Goal: Transaction & Acquisition: Purchase product/service

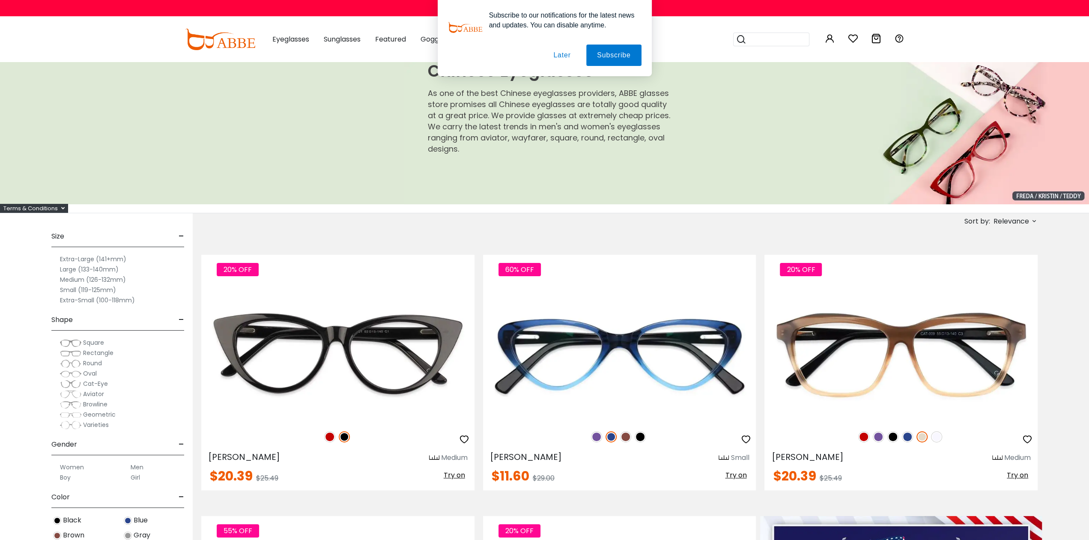
click at [115, 279] on label "Medium (126-132mm)" at bounding box center [93, 280] width 66 height 10
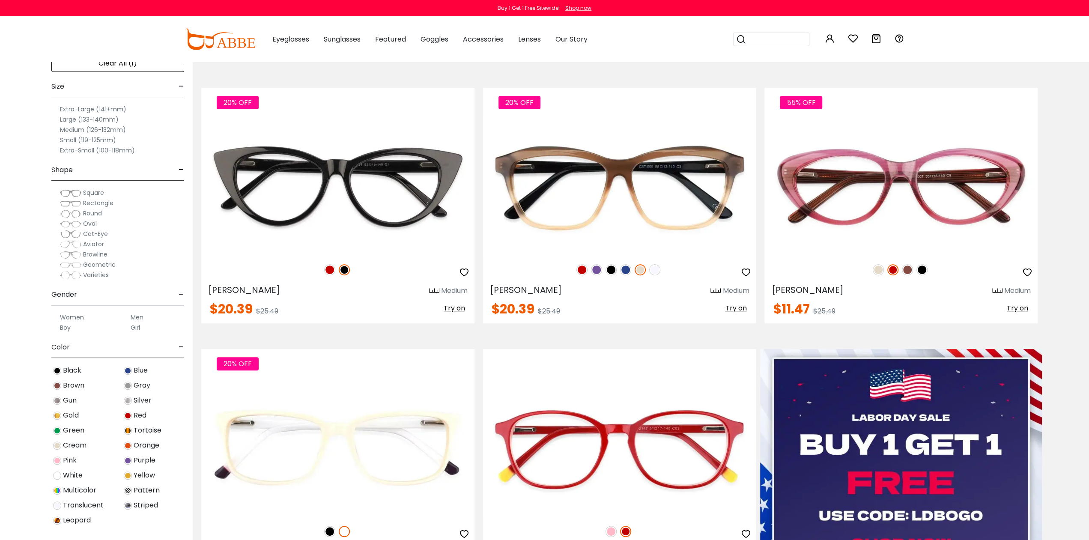
scroll to position [223, 0]
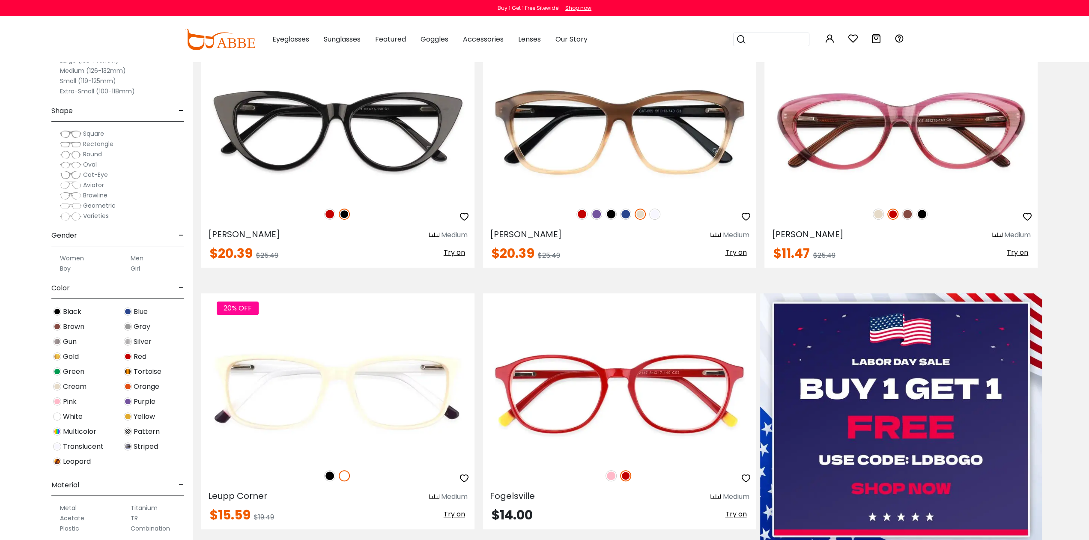
click at [136, 258] on label "Men" at bounding box center [137, 258] width 13 height 10
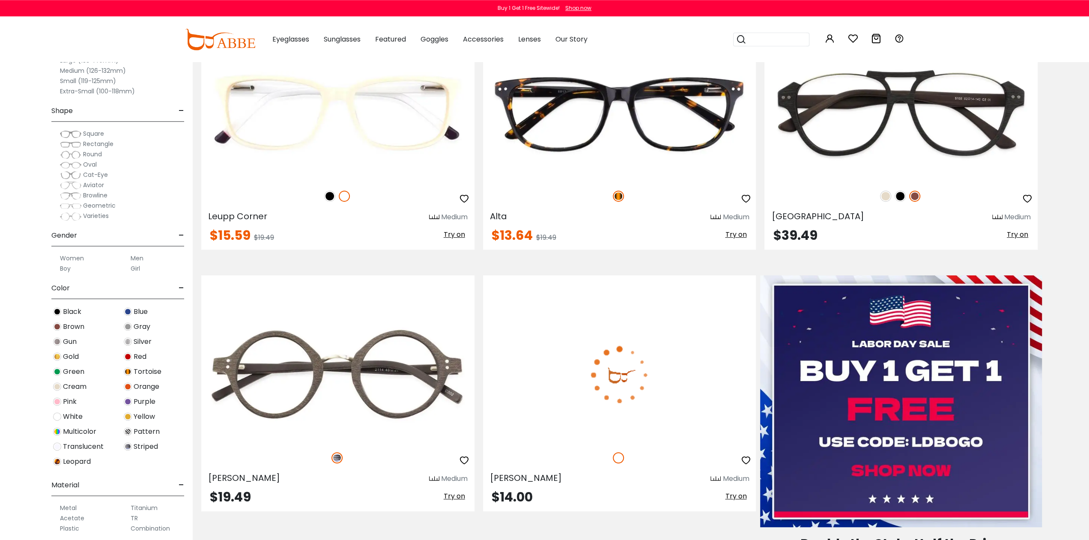
scroll to position [267, 0]
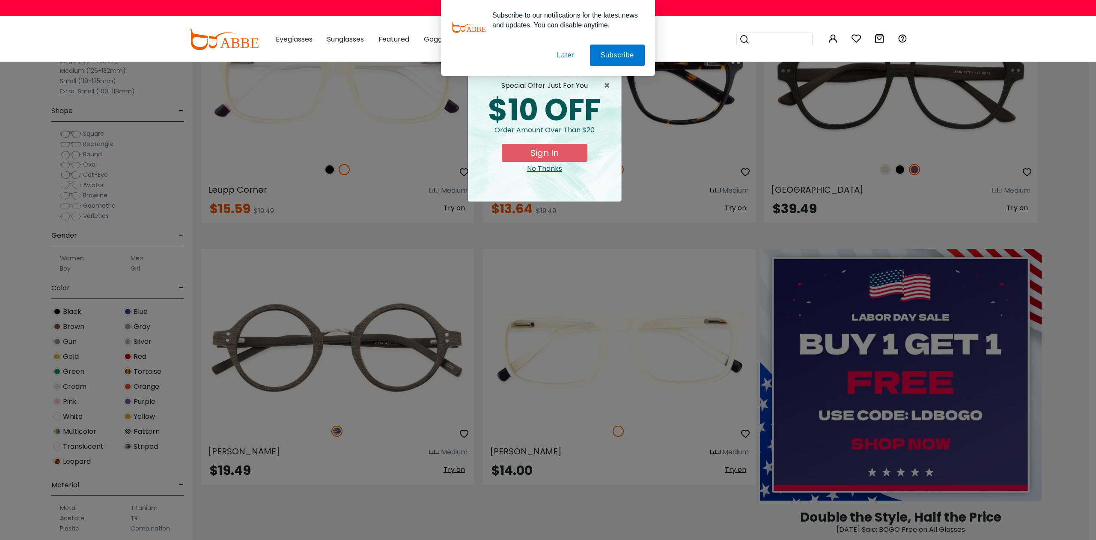
click at [566, 54] on button "Later" at bounding box center [565, 55] width 39 height 21
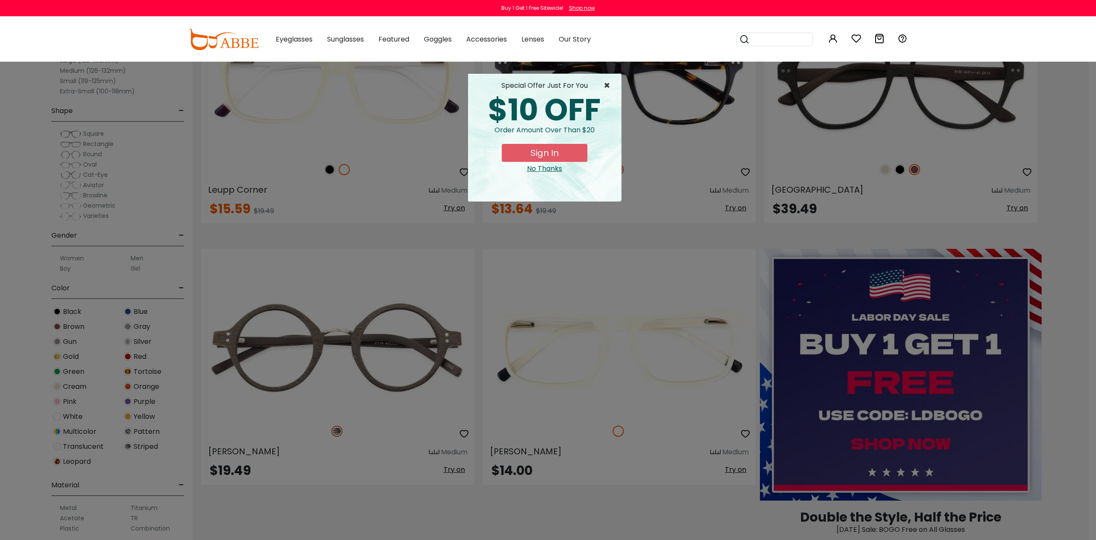
click at [608, 84] on span "×" at bounding box center [609, 86] width 11 height 10
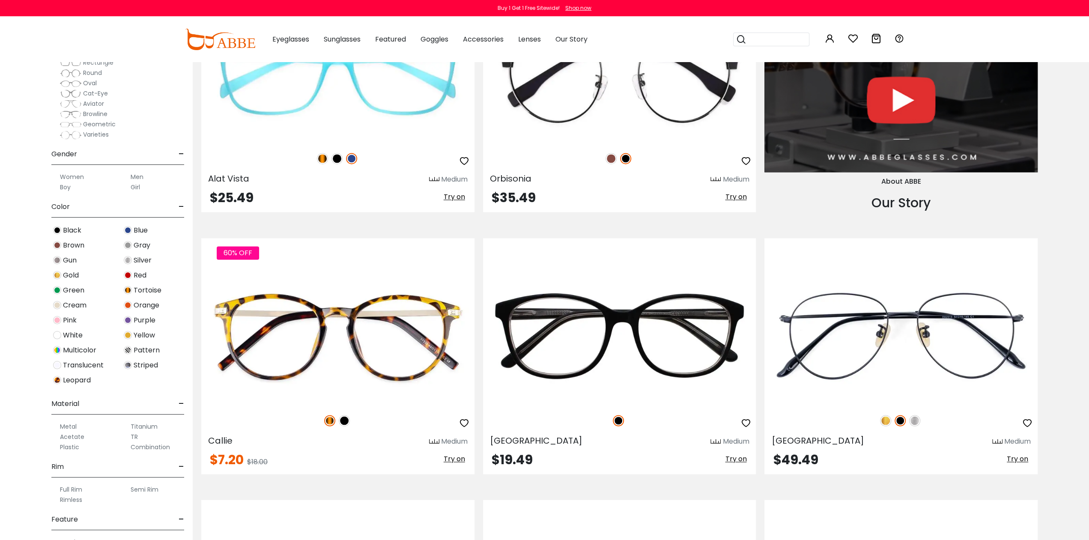
scroll to position [170, 0]
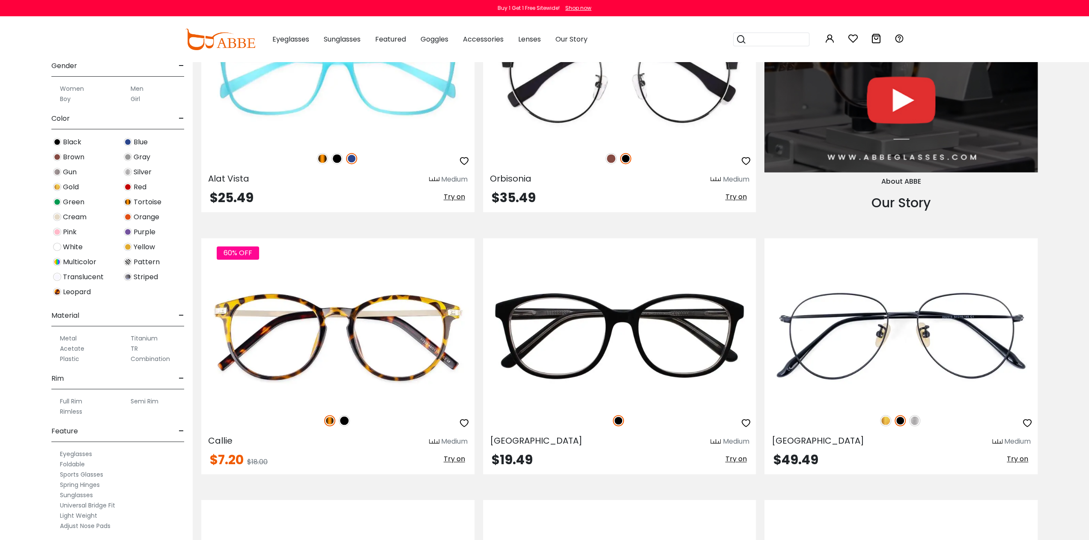
click at [70, 357] on label "Plastic" at bounding box center [69, 359] width 19 height 10
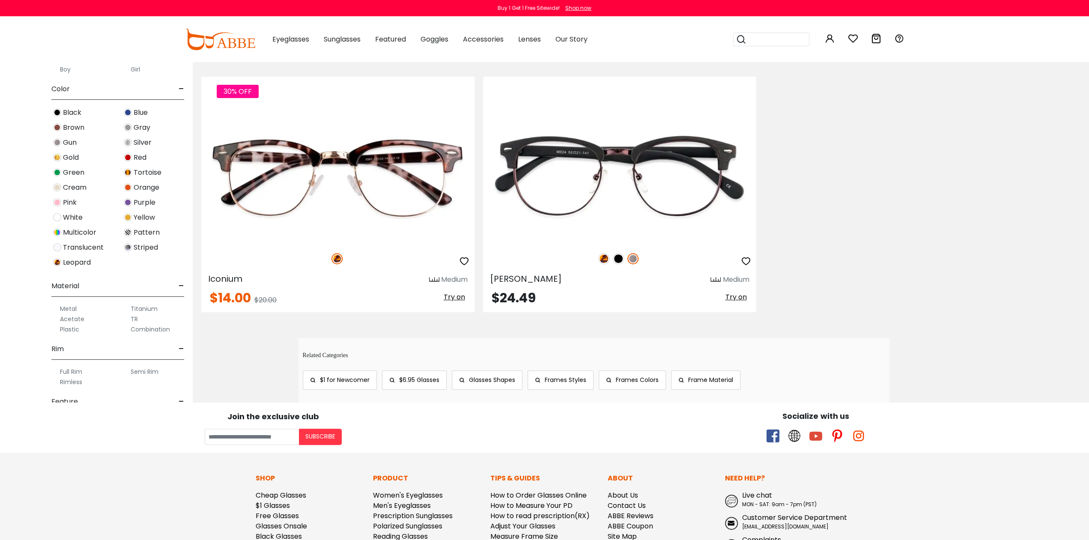
scroll to position [224, 0]
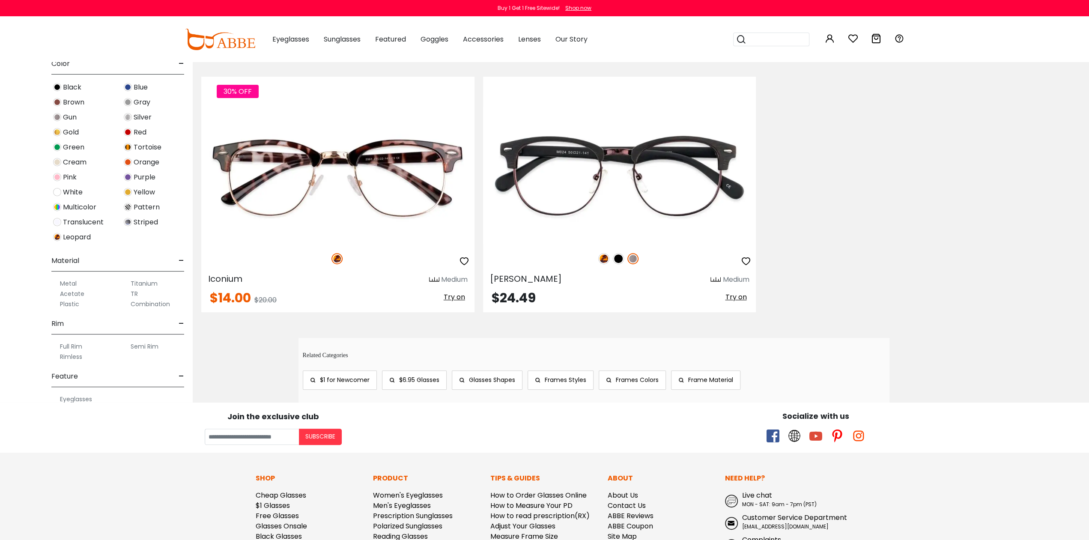
click at [74, 293] on label "Acetate" at bounding box center [72, 294] width 24 height 10
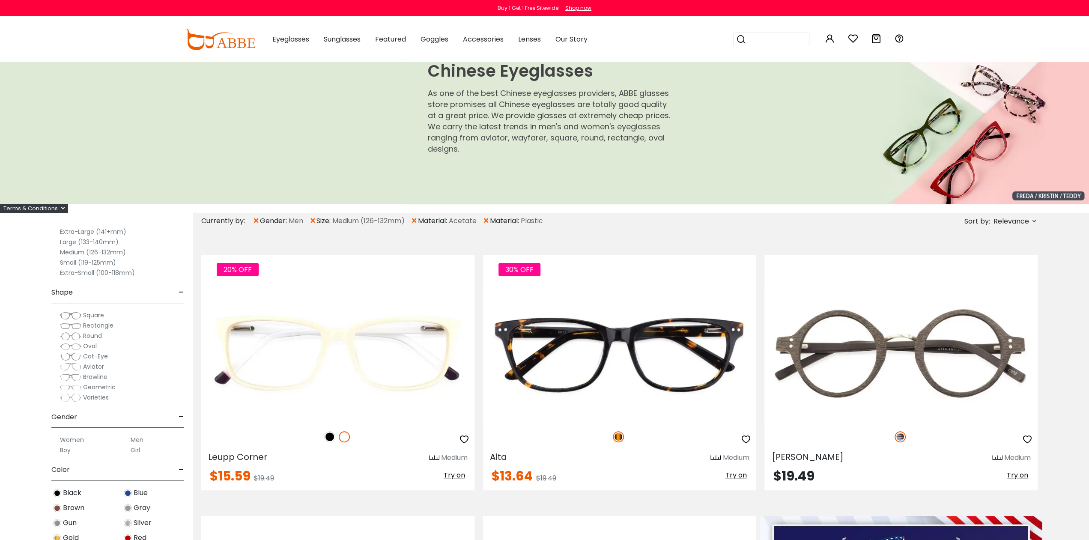
scroll to position [57, 0]
click at [101, 344] on span "Cat-Eye" at bounding box center [95, 344] width 25 height 9
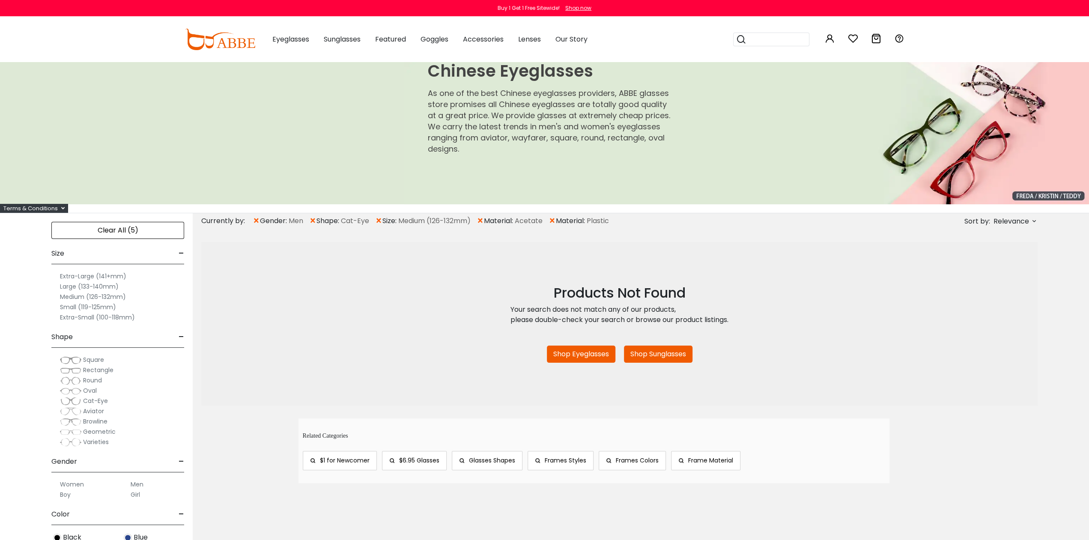
click at [98, 420] on span "Browline" at bounding box center [95, 421] width 24 height 9
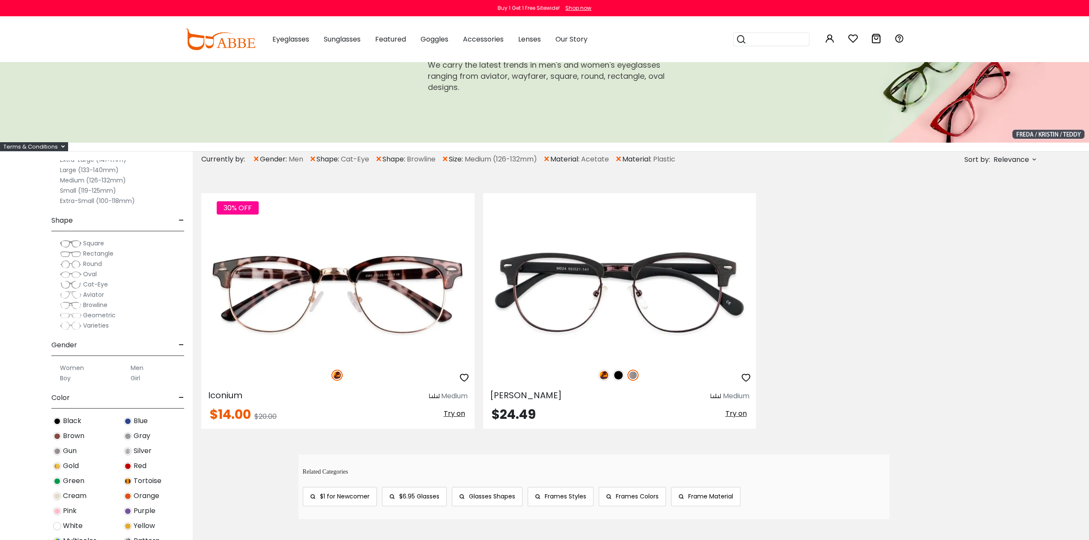
scroll to position [15, 0]
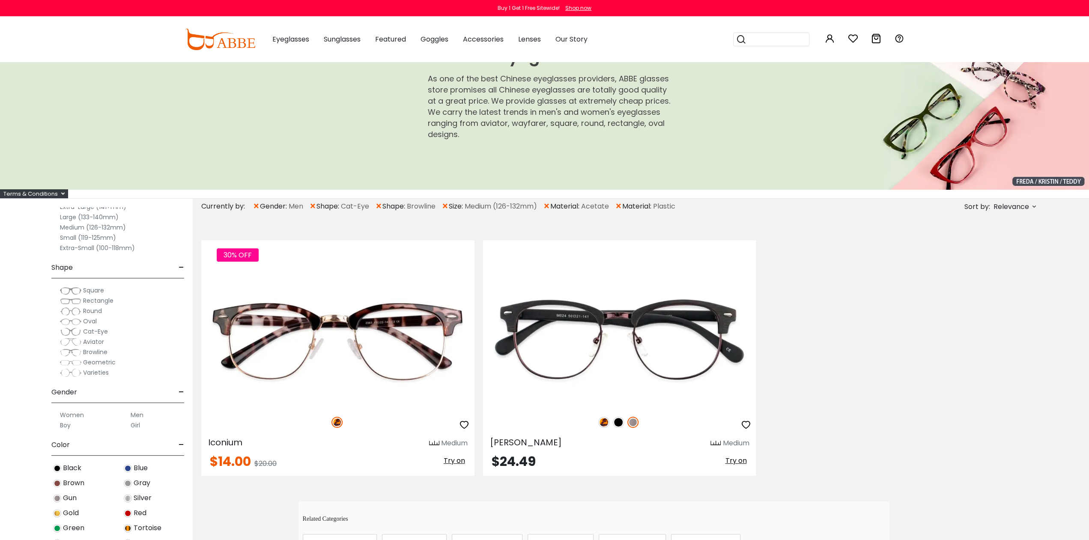
click at [549, 204] on span "×" at bounding box center [546, 206] width 7 height 15
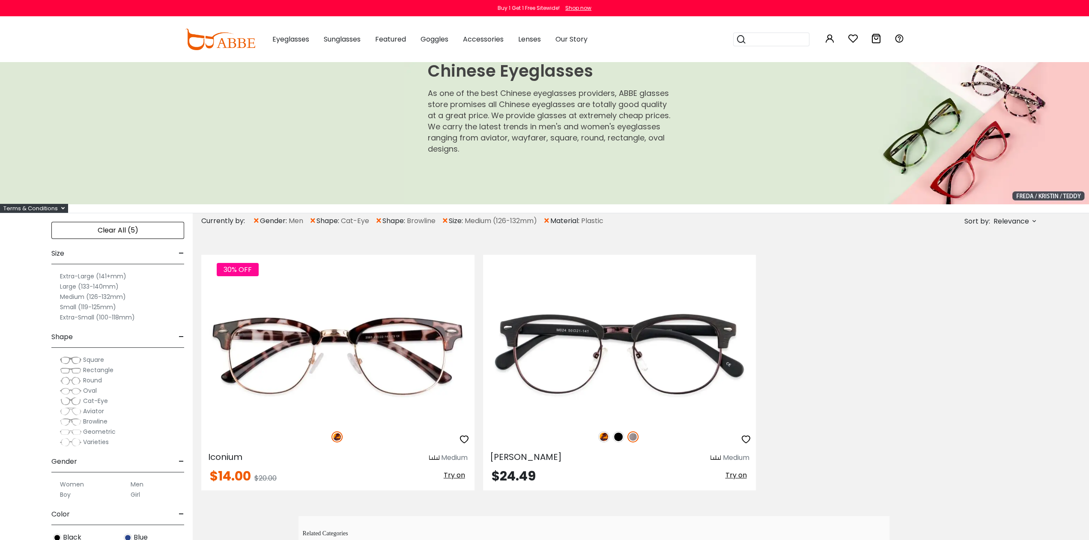
click at [549, 221] on span "×" at bounding box center [546, 220] width 7 height 15
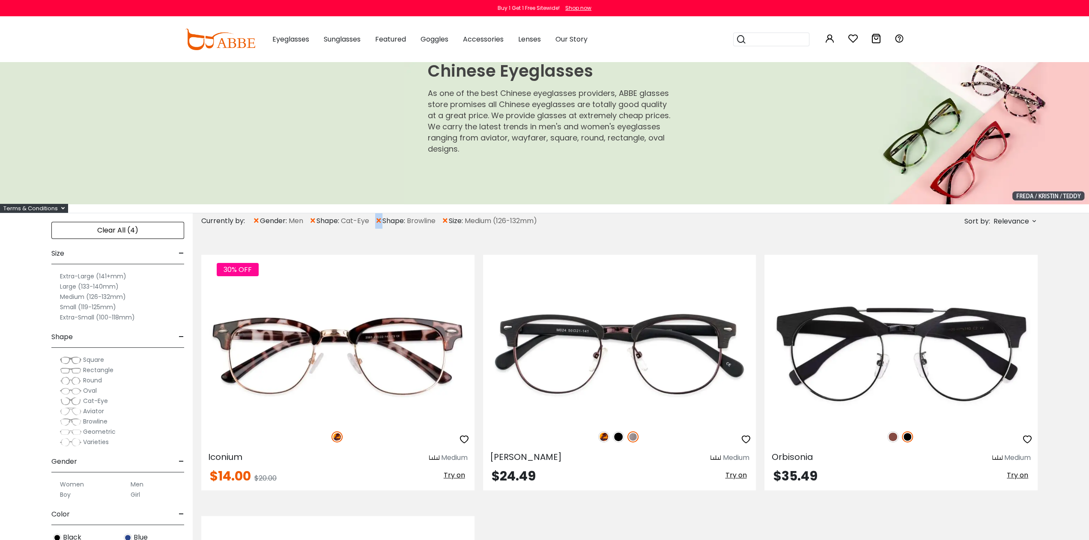
click at [379, 220] on span "×" at bounding box center [378, 220] width 7 height 15
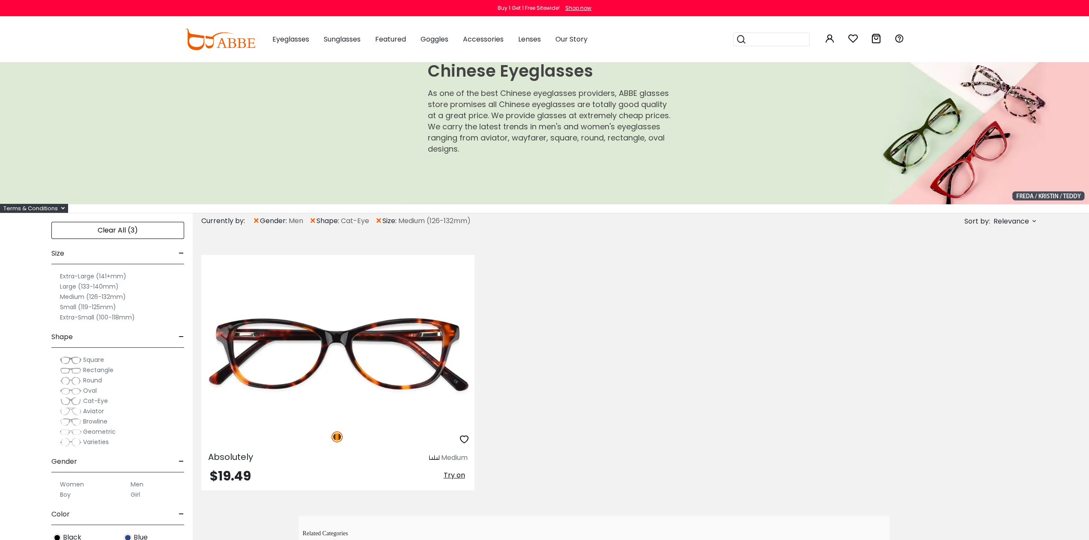
click at [313, 221] on span "×" at bounding box center [312, 220] width 7 height 15
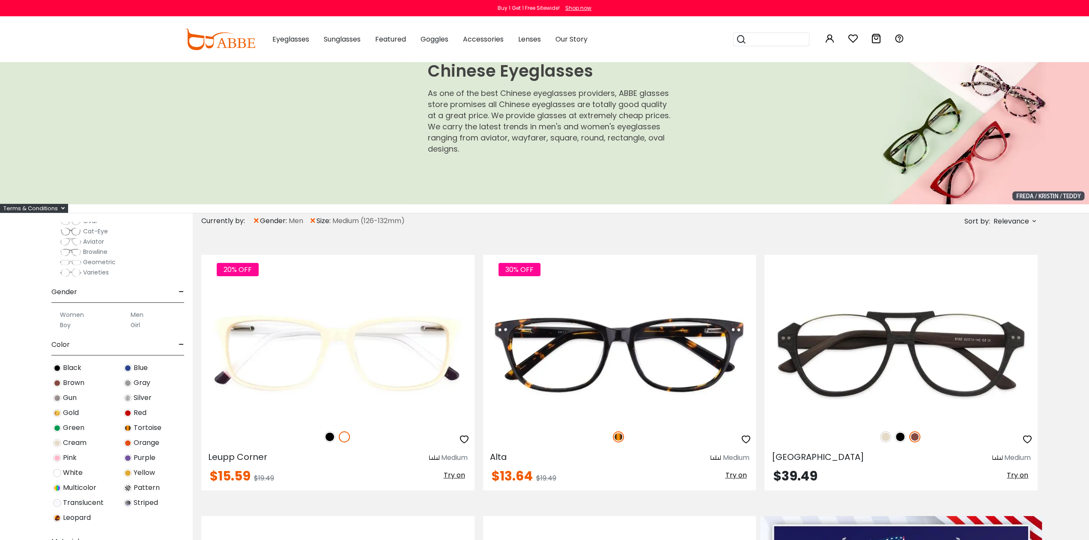
scroll to position [57, 0]
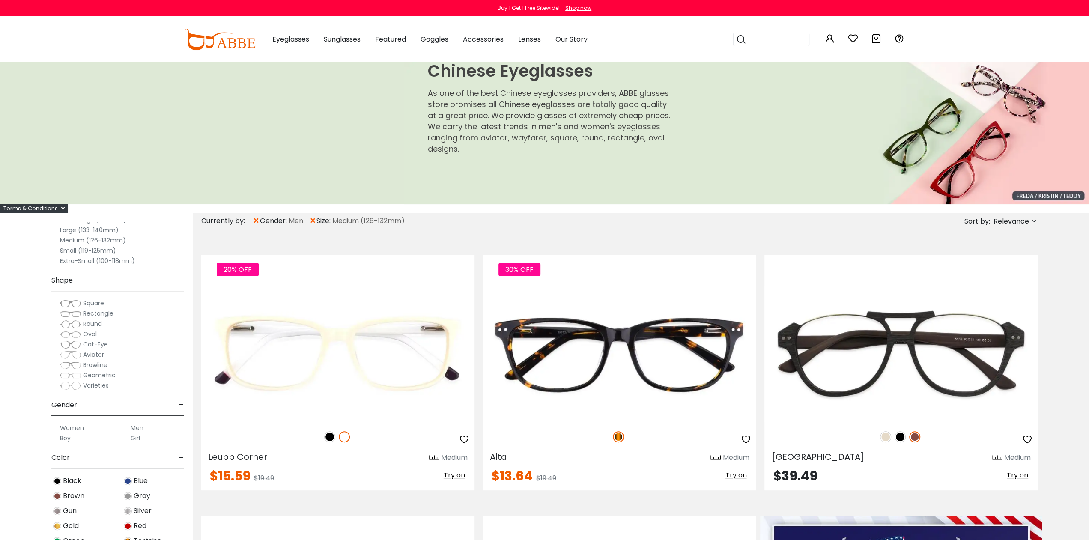
click at [96, 364] on span "Browline" at bounding box center [95, 365] width 24 height 9
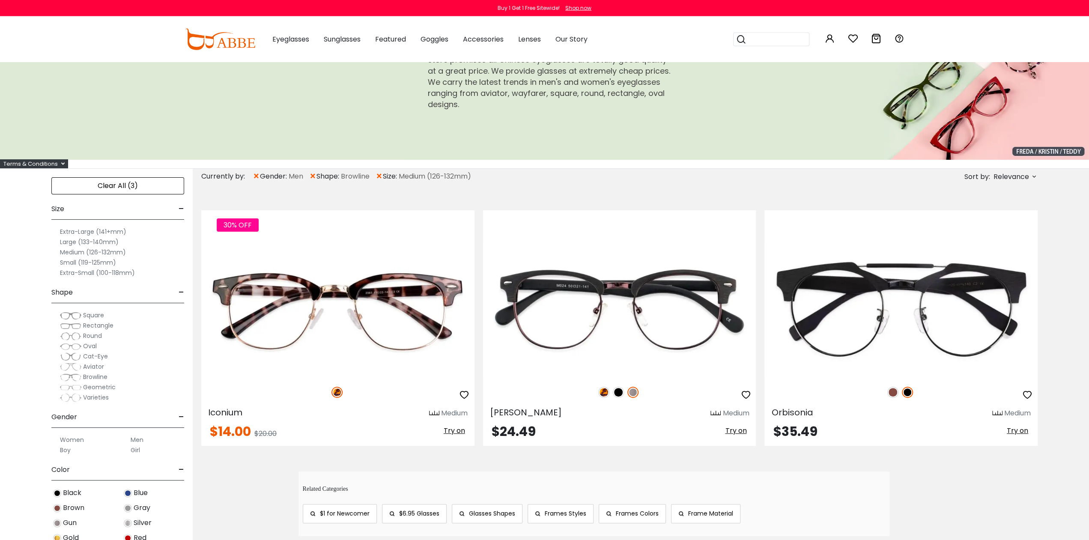
scroll to position [45, 0]
click at [107, 385] on span "Geometric" at bounding box center [99, 387] width 33 height 9
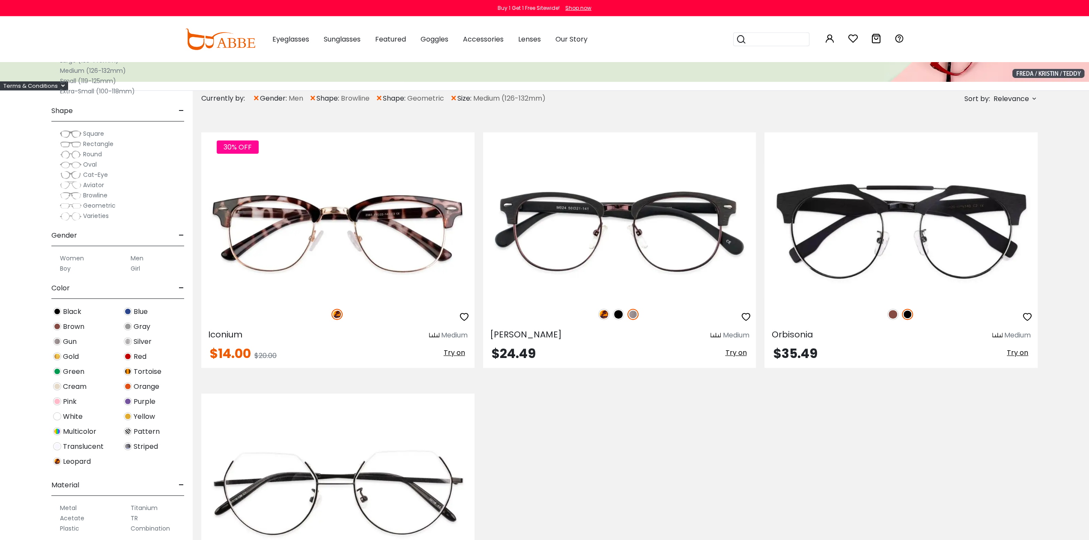
scroll to position [45, 0]
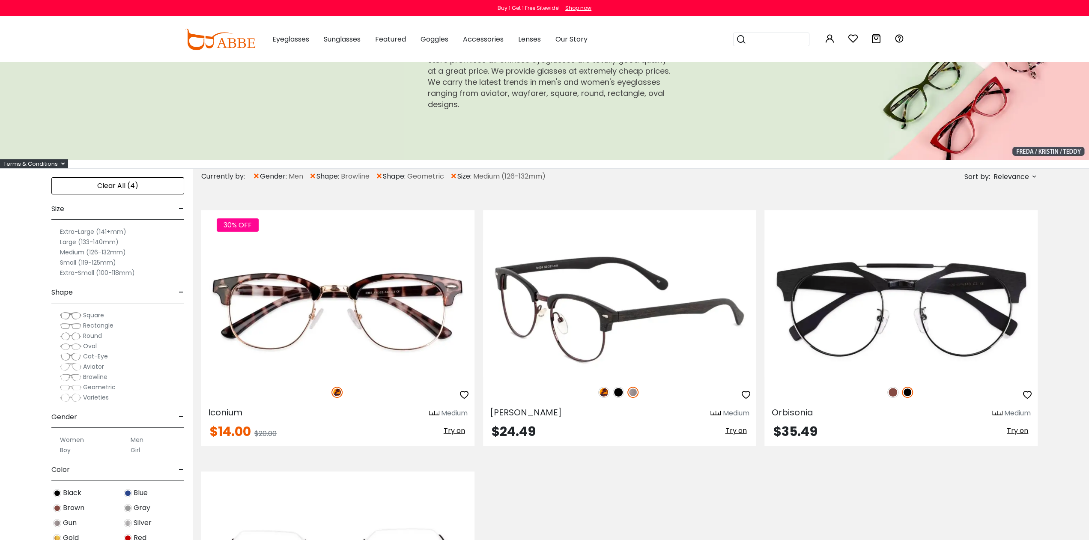
click at [577, 336] on img at bounding box center [619, 309] width 273 height 137
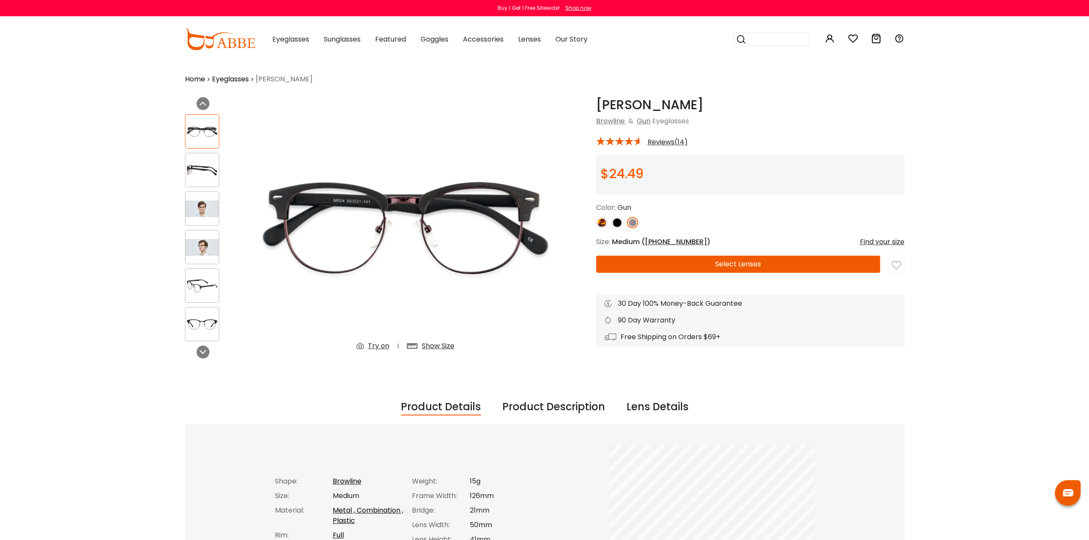
click at [708, 265] on button "Select Lenses" at bounding box center [738, 264] width 284 height 17
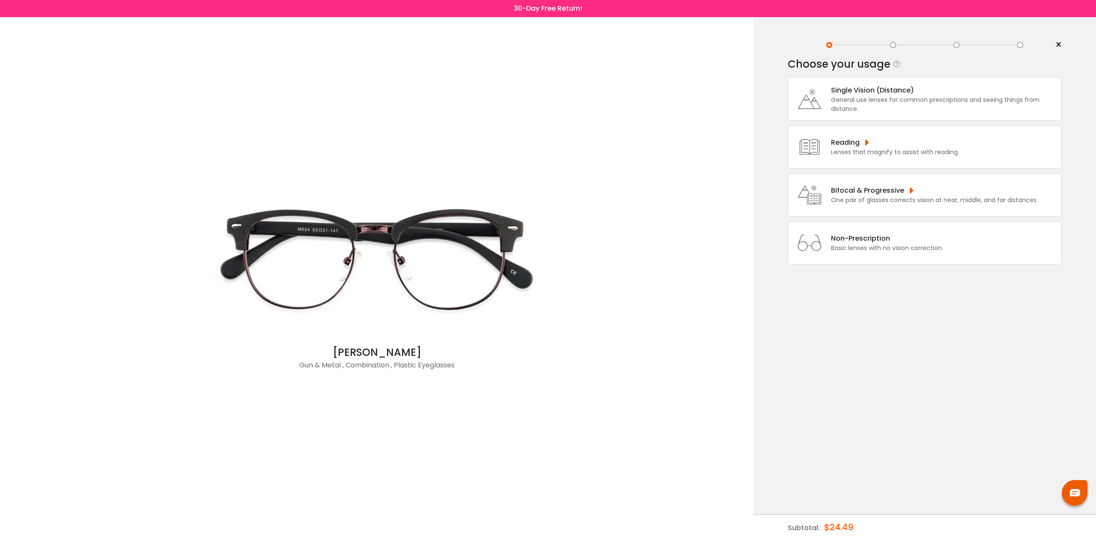
click at [872, 196] on div "Bifocal & Progressive" at bounding box center [934, 190] width 207 height 11
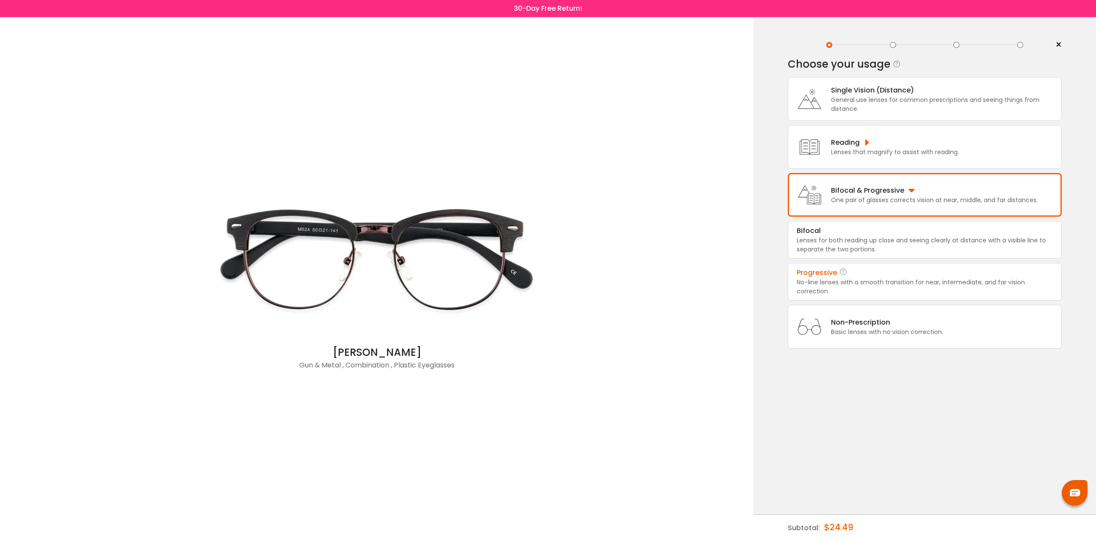
click at [853, 296] on div "No-line lenses with a smooth transition for near, intermediate, and far vision …" at bounding box center [925, 287] width 256 height 18
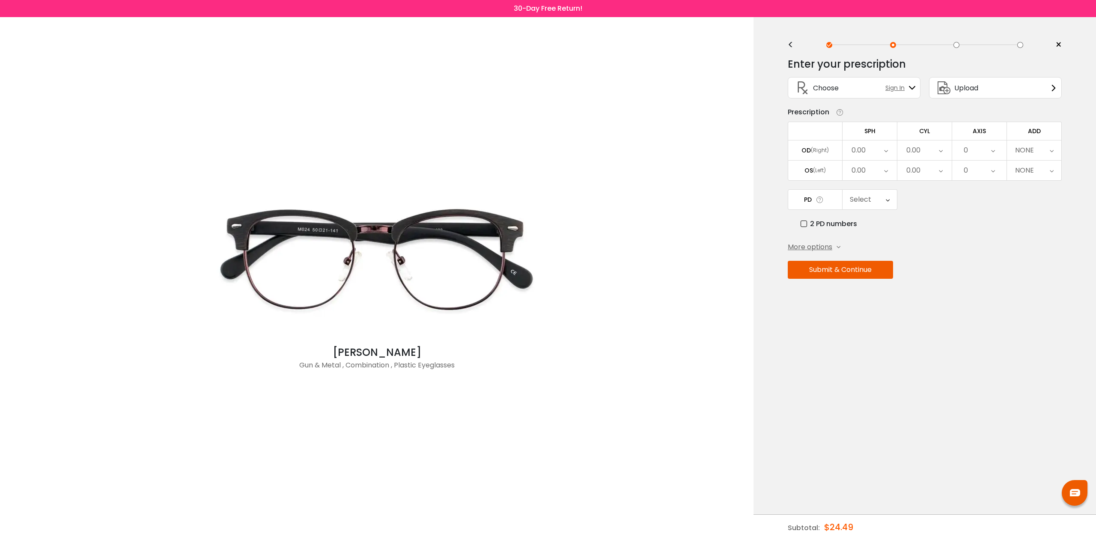
click at [887, 154] on icon at bounding box center [886, 150] width 4 height 20
click at [868, 261] on li "+0.25" at bounding box center [870, 254] width 54 height 15
click at [931, 154] on div "0.00" at bounding box center [925, 150] width 54 height 20
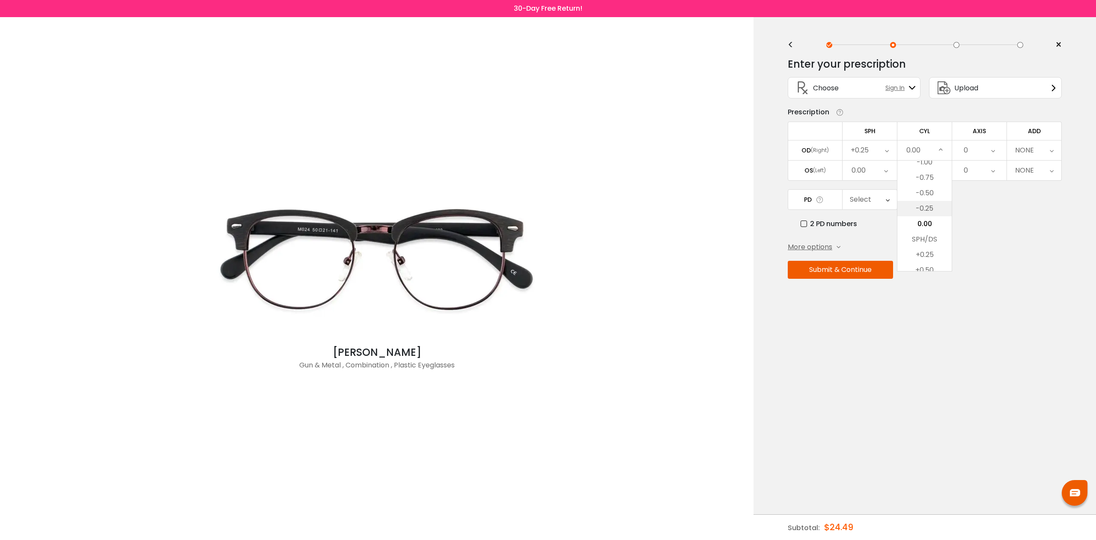
click at [926, 212] on li "-0.25" at bounding box center [925, 208] width 54 height 15
click at [975, 152] on div "0" at bounding box center [979, 150] width 54 height 20
click at [974, 215] on li "3" at bounding box center [979, 214] width 54 height 15
click at [1018, 152] on div "NONE" at bounding box center [1024, 150] width 19 height 17
click at [1035, 186] on li "+0.50" at bounding box center [1034, 183] width 54 height 15
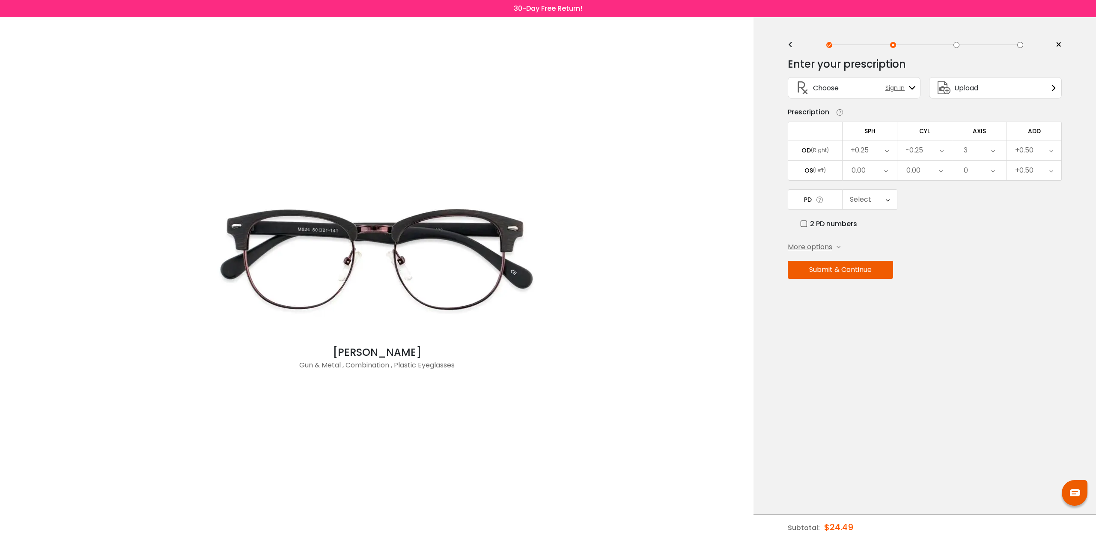
click at [863, 174] on div "0.00" at bounding box center [859, 170] width 14 height 17
click at [869, 278] on li "+0.25" at bounding box center [870, 274] width 54 height 15
click at [915, 173] on div "0.00" at bounding box center [914, 170] width 14 height 17
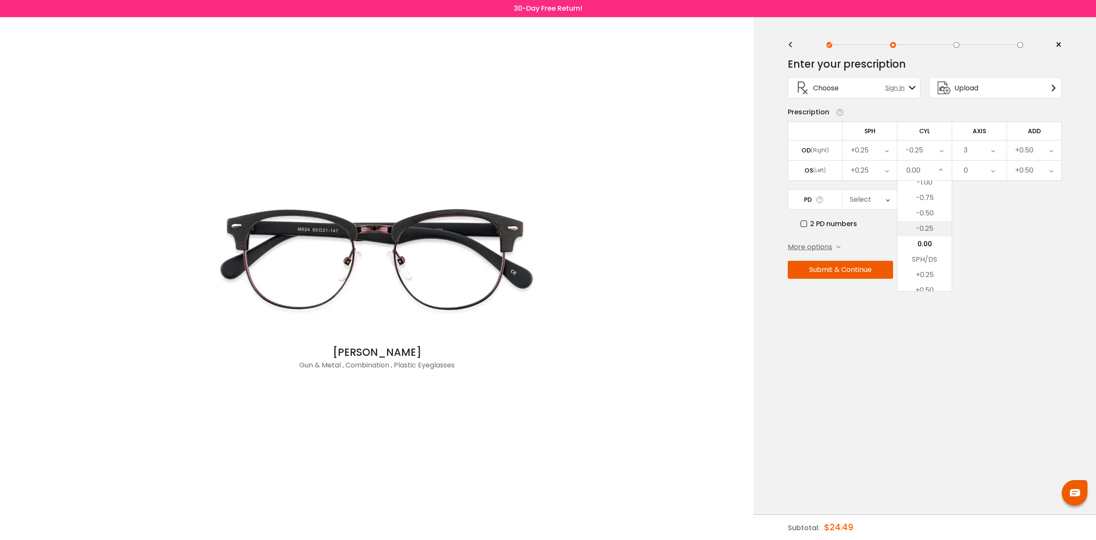
click at [922, 233] on li "-0.25" at bounding box center [925, 228] width 54 height 15
click at [989, 174] on div "0" at bounding box center [979, 171] width 54 height 20
click at [974, 242] on li "3" at bounding box center [979, 234] width 54 height 15
click at [890, 202] on icon at bounding box center [888, 200] width 4 height 20
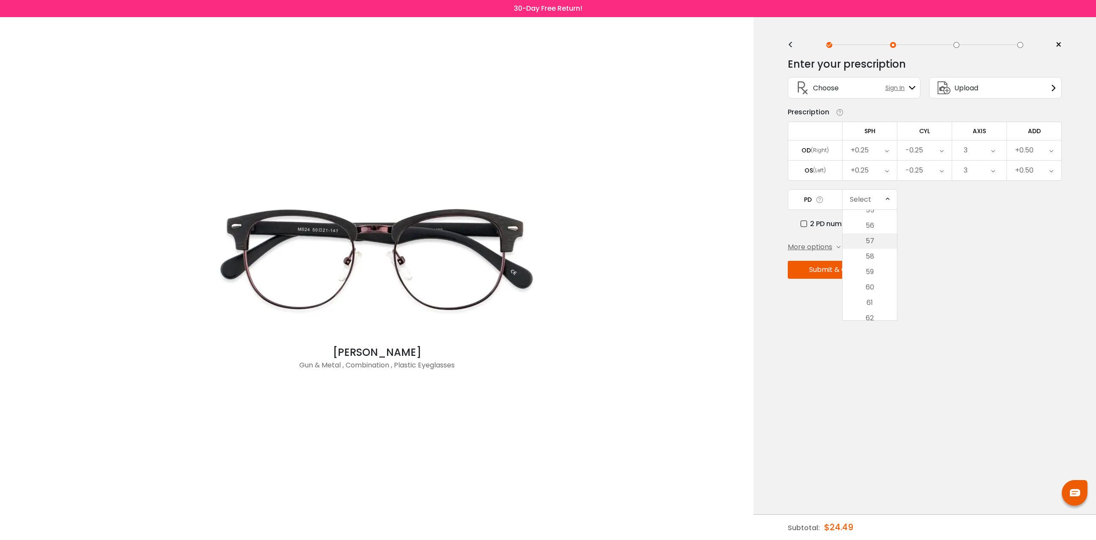
click at [866, 247] on li "57" at bounding box center [870, 240] width 54 height 15
click at [841, 272] on button "Submit & Continue" at bounding box center [840, 270] width 105 height 18
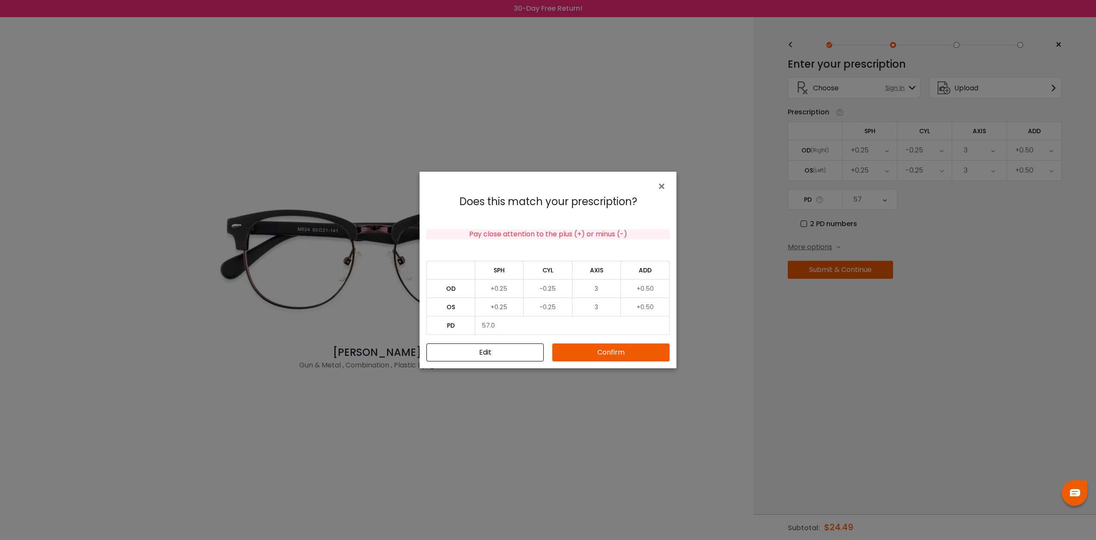
click at [599, 351] on button "Confirm" at bounding box center [610, 352] width 117 height 18
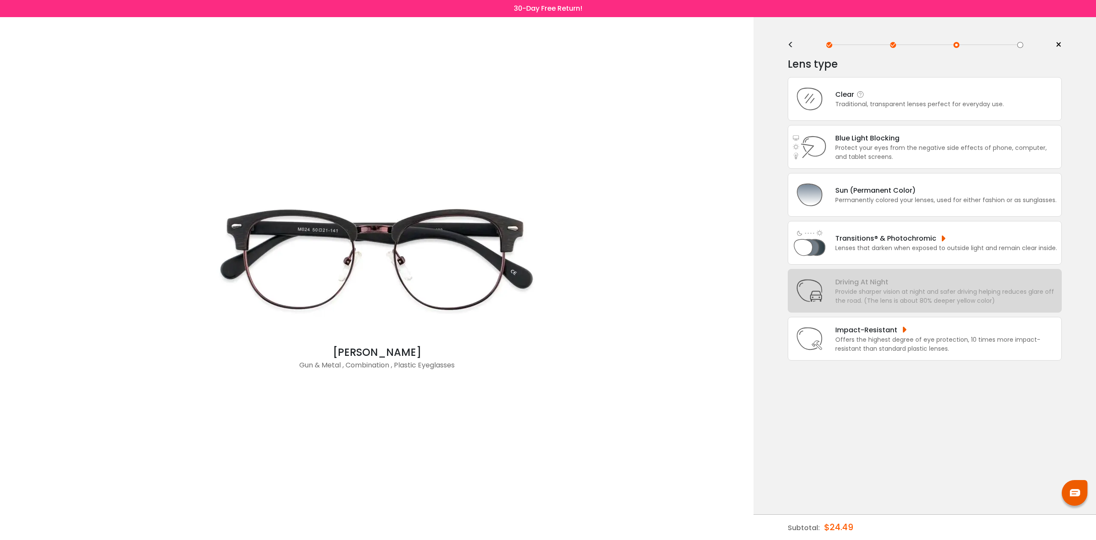
click at [866, 100] on div "Clear" at bounding box center [920, 94] width 169 height 11
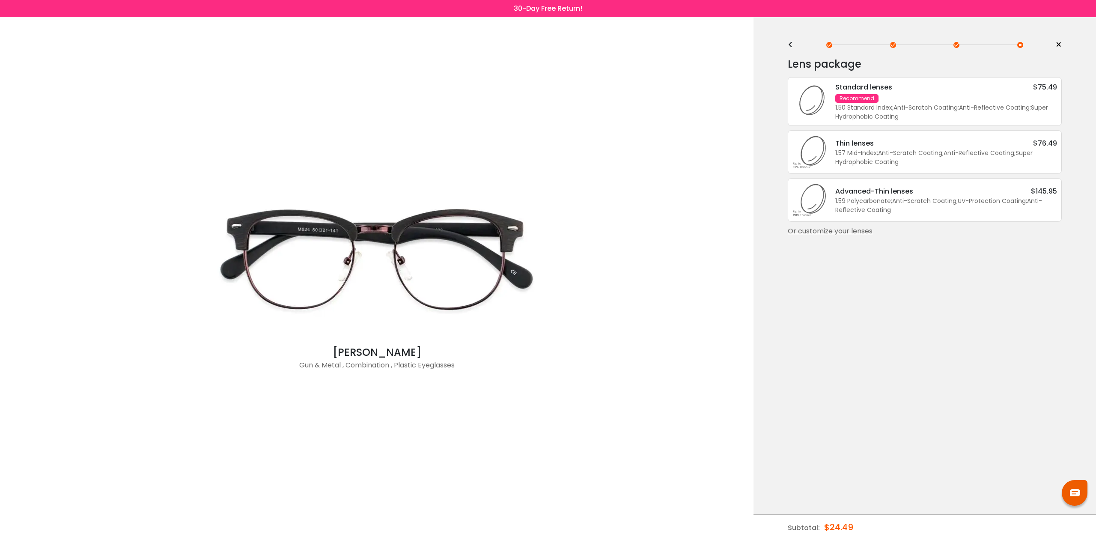
click at [868, 160] on div "1.57 Mid-Index ; Anti-Scratch Coating ; Anti-Reflective Coating ; Super Hydroph…" at bounding box center [947, 158] width 222 height 18
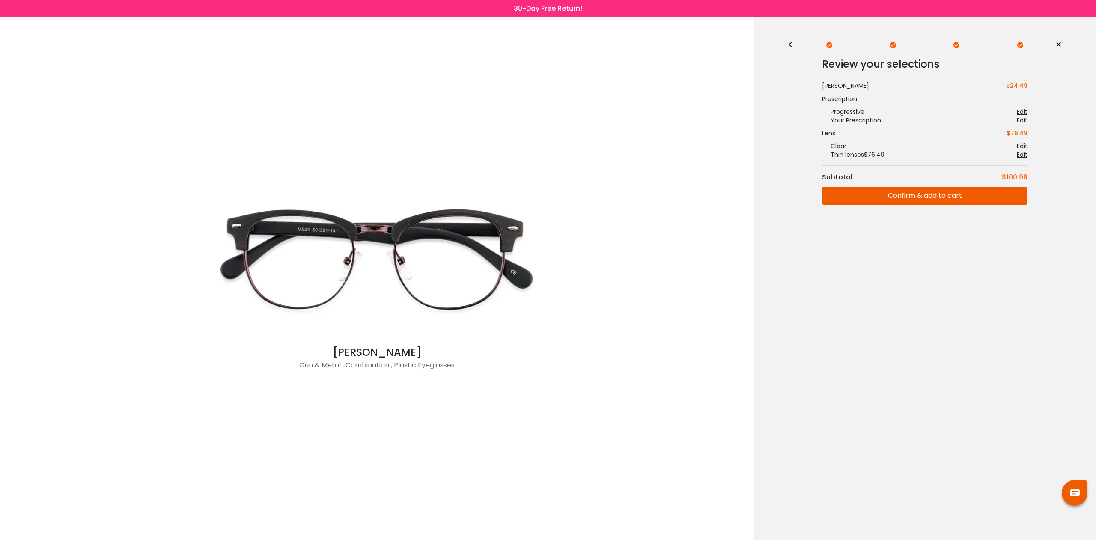
click at [921, 197] on button "Confirm & add to cart" at bounding box center [925, 196] width 206 height 18
